Goal: Information Seeking & Learning: Learn about a topic

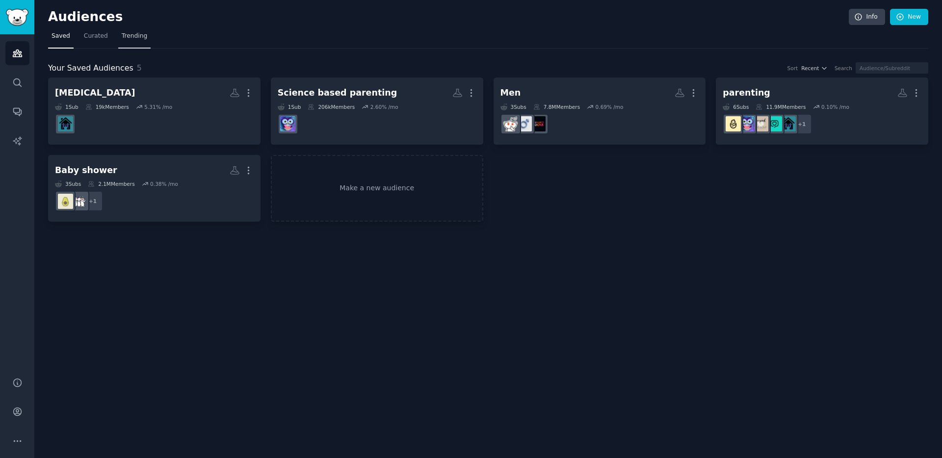
click at [136, 36] on span "Trending" at bounding box center [135, 36] width 26 height 9
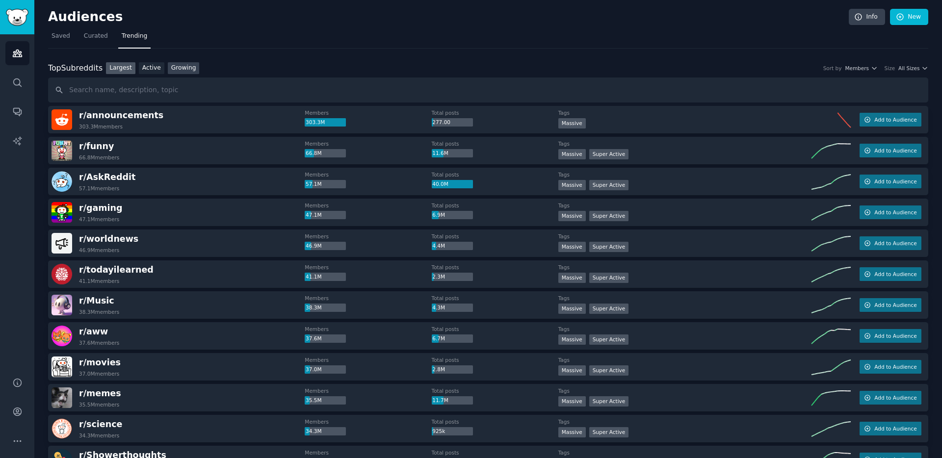
click at [185, 71] on link "Growing" at bounding box center [184, 68] width 32 height 12
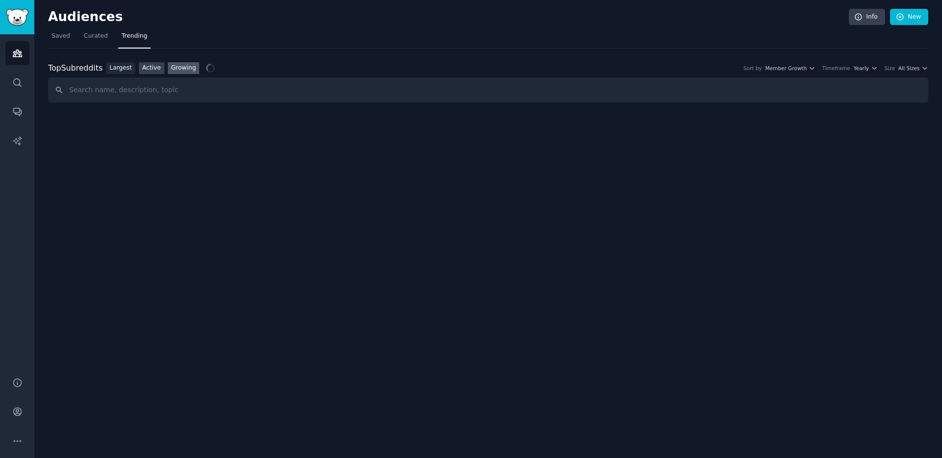
click at [160, 69] on link "Active" at bounding box center [152, 68] width 26 height 12
click at [911, 70] on span "All Sizes" at bounding box center [909, 68] width 21 height 7
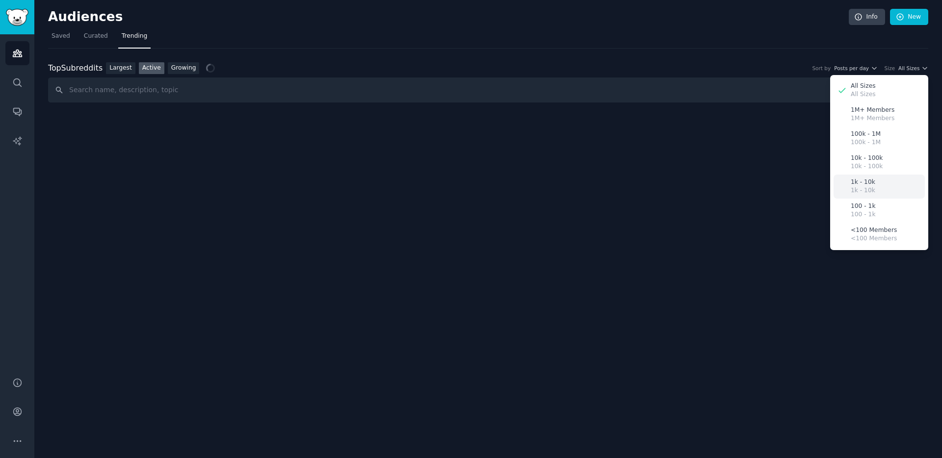
click at [875, 191] on div "1k - 10k 1k - 10k" at bounding box center [879, 187] width 91 height 24
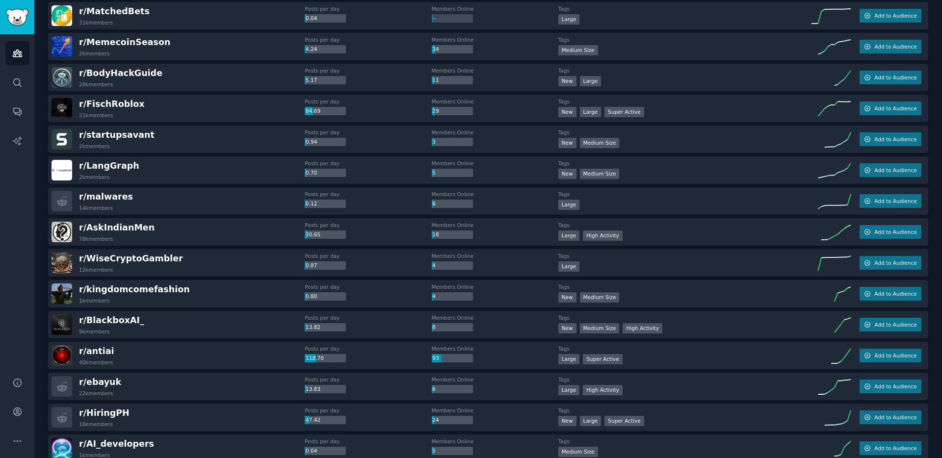
scroll to position [1257, 0]
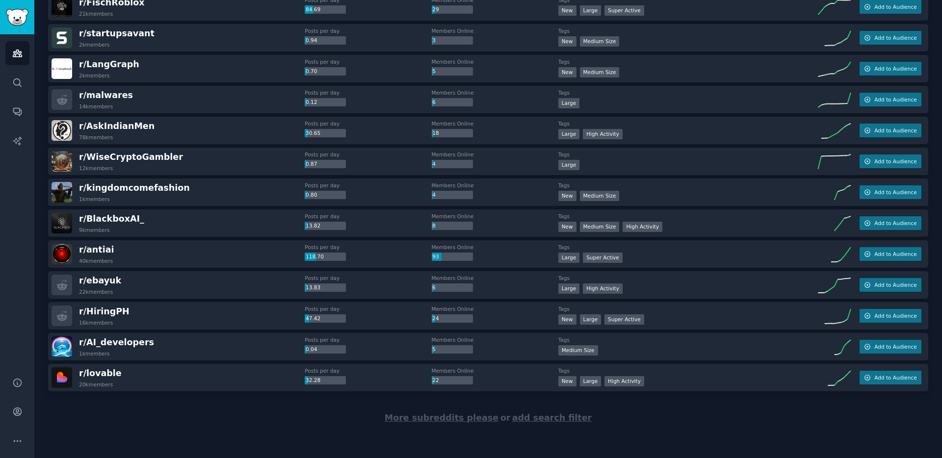
click at [468, 423] on div "More subreddits please or add search filter" at bounding box center [488, 419] width 881 height 54
click at [458, 418] on span "More subreddits please" at bounding box center [442, 418] width 114 height 10
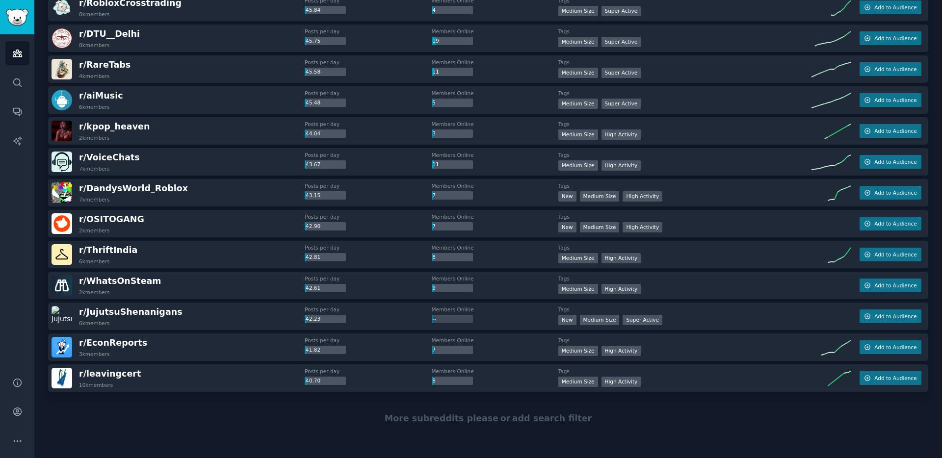
scroll to position [2803, 0]
click at [446, 422] on span "More subreddits please" at bounding box center [442, 418] width 114 height 10
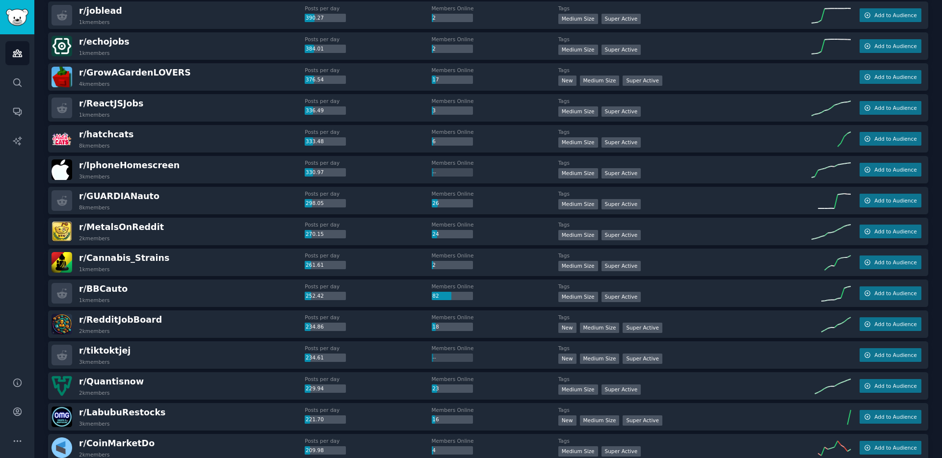
scroll to position [0, 0]
